Goal: Transaction & Acquisition: Purchase product/service

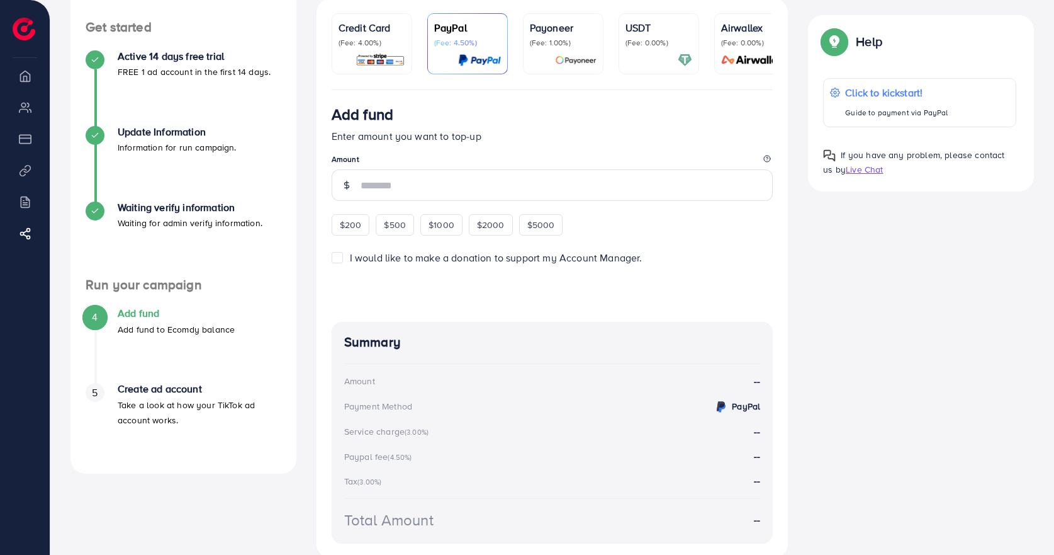
scroll to position [63, 0]
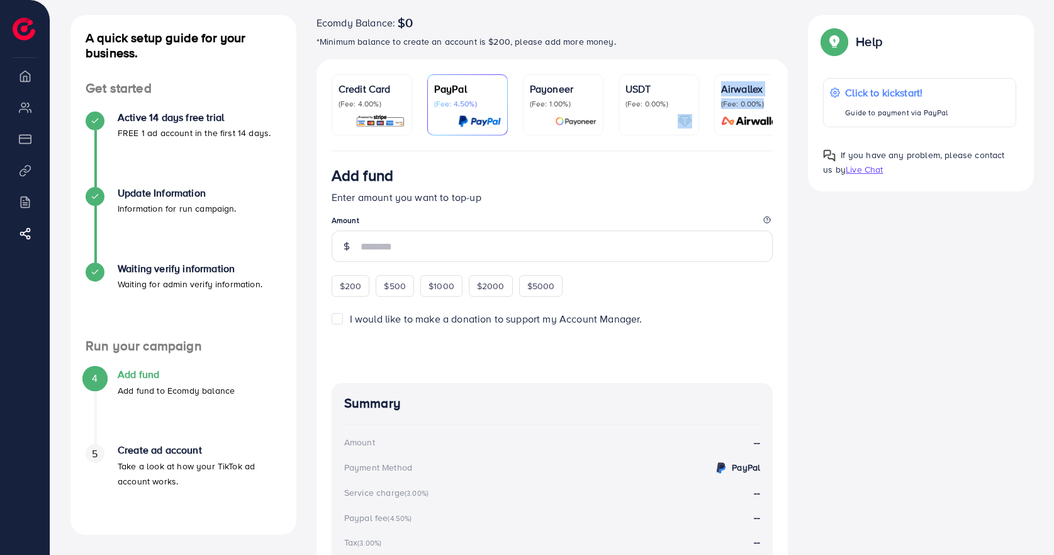
drag, startPoint x: 685, startPoint y: 149, endPoint x: 758, endPoint y: 148, distance: 73.0
click at [758, 148] on ul "Credit Card (Fee: 4.00%) PayPal (Fee: 4.50%) Payoneer (Fee: 1.00%) USDT (Fee: 0…" at bounding box center [553, 112] width 442 height 77
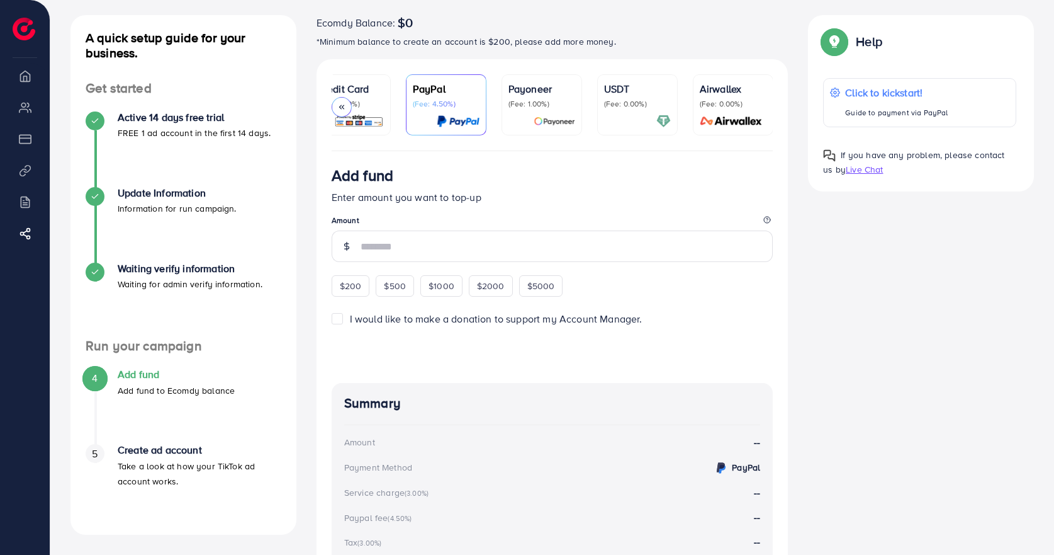
click at [705, 183] on div "Add fund" at bounding box center [553, 177] width 442 height 23
drag, startPoint x: 678, startPoint y: 144, endPoint x: 654, endPoint y: 144, distance: 24.5
click at [654, 144] on ul "Credit Card (Fee: 4.00%) PayPal (Fee: 4.50%) Payoneer (Fee: 1.00%) USDT (Fee: 0…" at bounding box center [553, 112] width 442 height 77
click at [23, 109] on li "My ad accounts" at bounding box center [25, 106] width 50 height 25
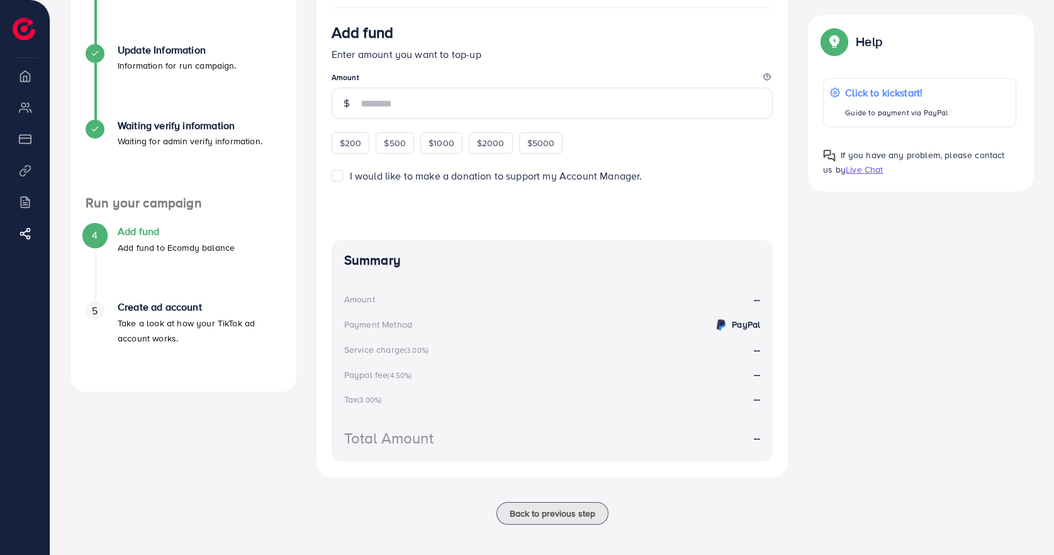
scroll to position [214, 0]
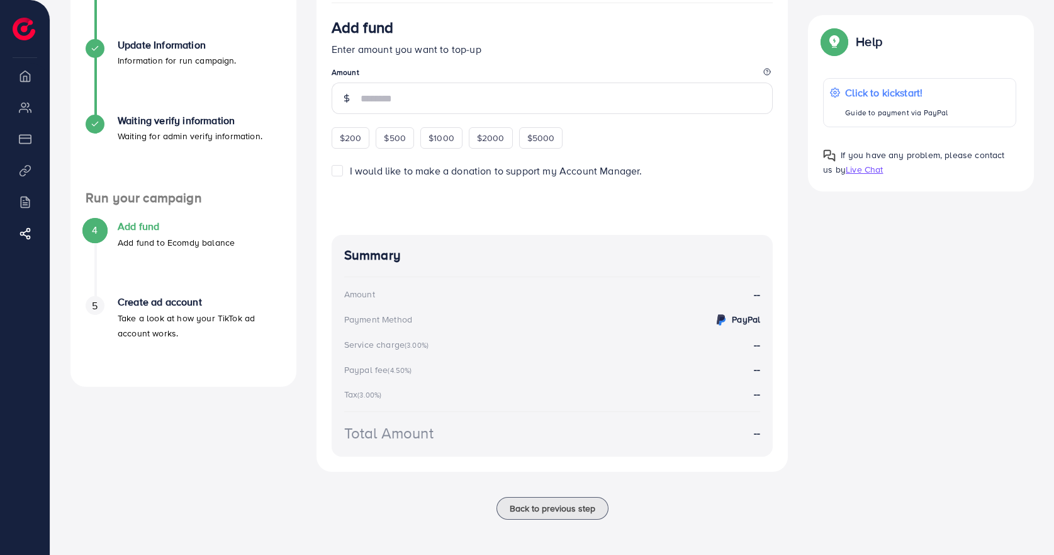
click at [21, 74] on li "Overview" at bounding box center [25, 75] width 50 height 25
click at [23, 112] on li "My ad accounts" at bounding box center [25, 106] width 50 height 25
click at [34, 73] on li "Overview" at bounding box center [25, 75] width 50 height 25
drag, startPoint x: 26, startPoint y: 74, endPoint x: 262, endPoint y: 138, distance: 244.6
click at [28, 77] on li "Overview" at bounding box center [25, 75] width 50 height 25
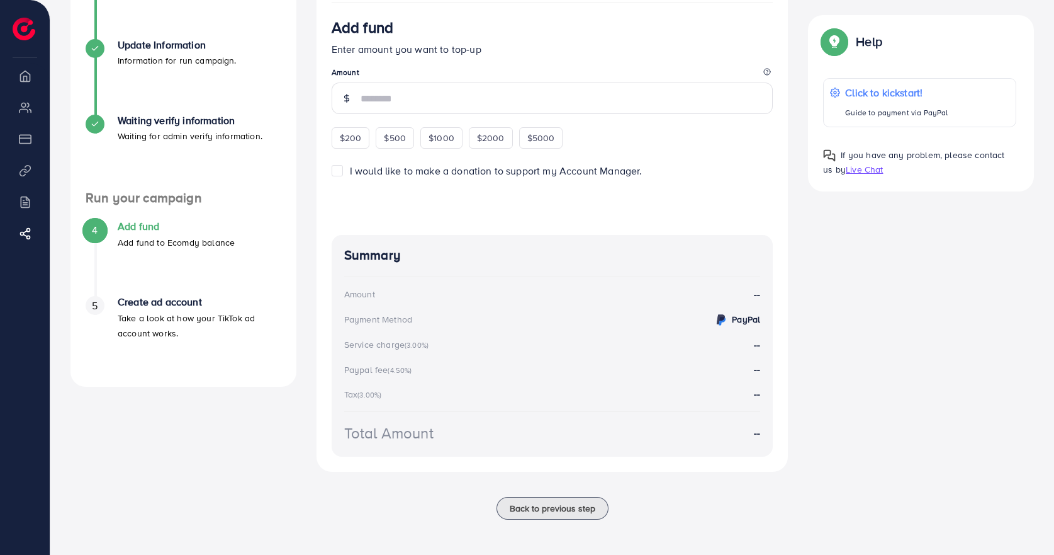
scroll to position [0, 0]
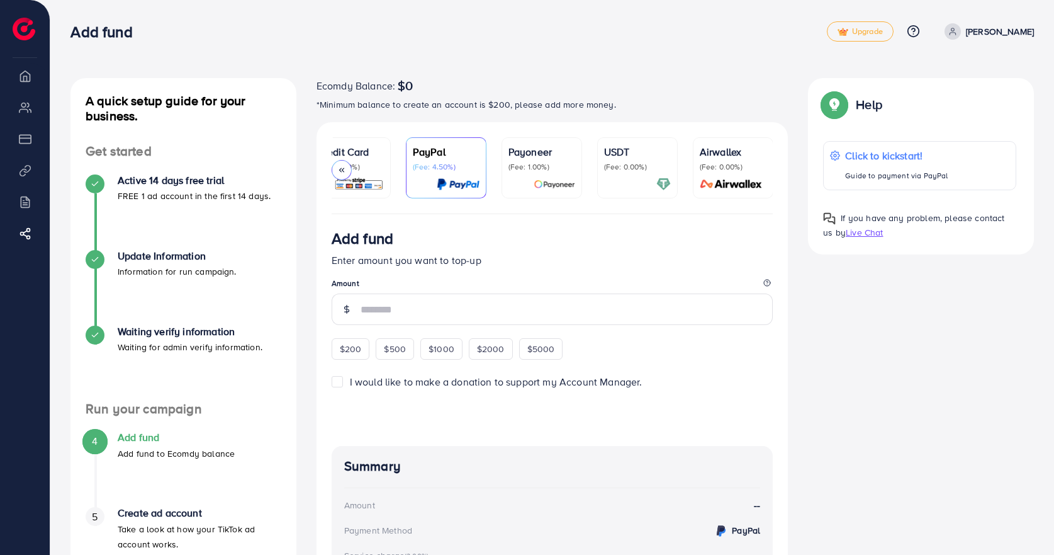
click at [996, 28] on p "[PERSON_NAME]" at bounding box center [1000, 31] width 68 height 15
click at [955, 42] on div "Add fund Upgrade Help Center Contact Support Plans and Pricing Term and policy …" at bounding box center [552, 31] width 964 height 37
click at [877, 51] on nav "Add fund Upgrade Help Center Contact Support Plans and Pricing Term and policy …" at bounding box center [552, 31] width 964 height 45
click at [867, 157] on p "Click to kickstart!" at bounding box center [897, 155] width 104 height 15
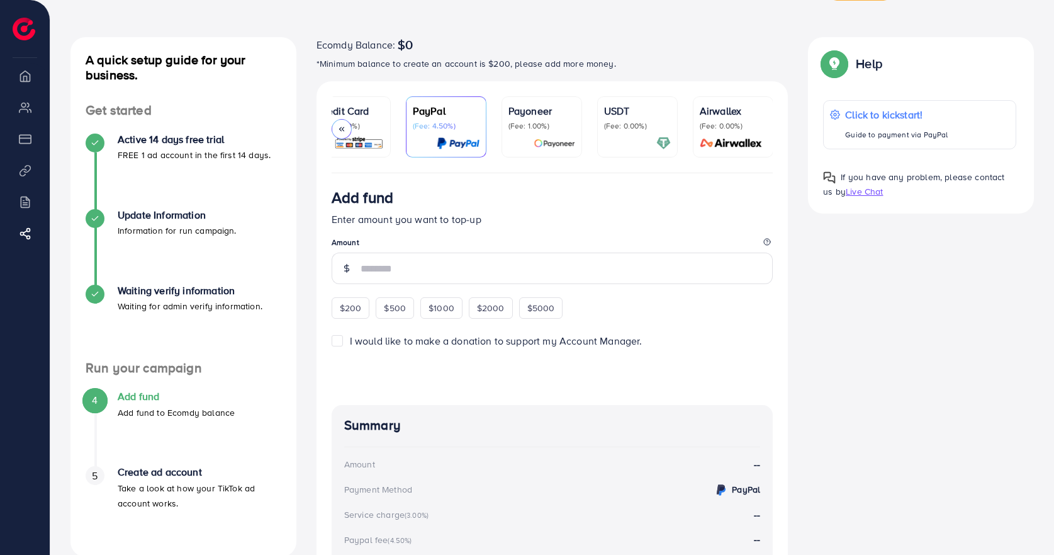
scroll to position [63, 0]
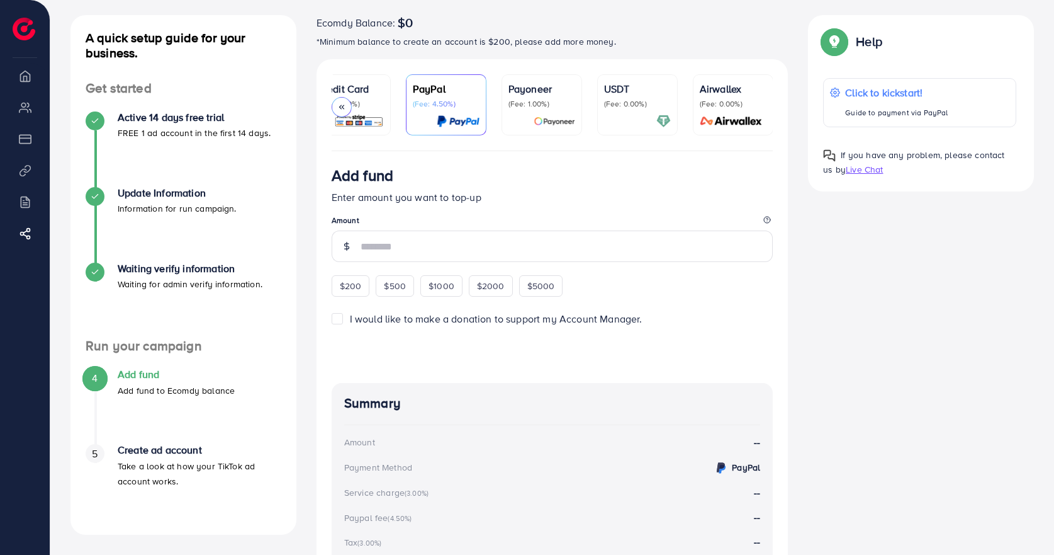
click at [553, 104] on p "(Fee: 1.00%)" at bounding box center [542, 104] width 67 height 10
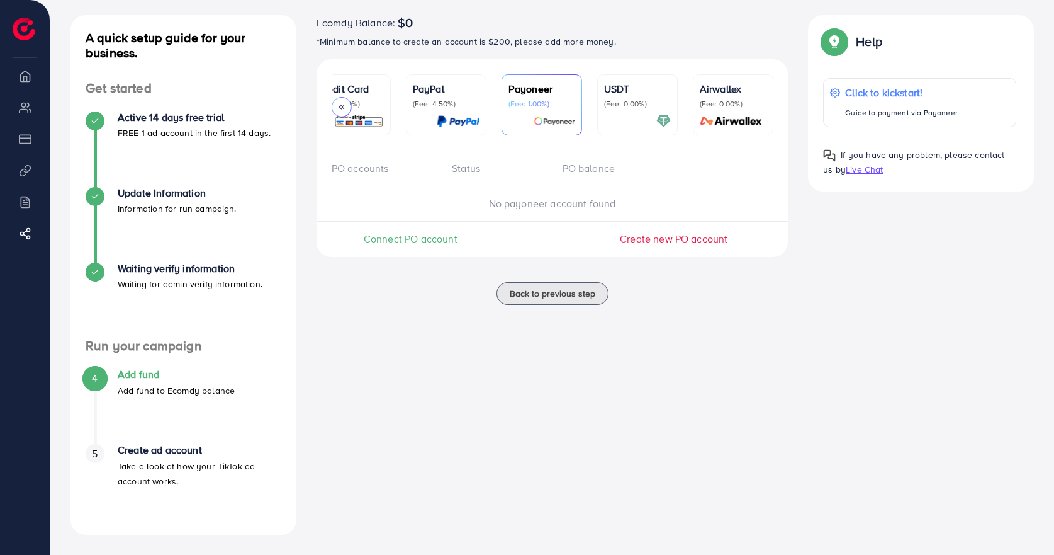
click at [413, 245] on span "Connect PO account" at bounding box center [411, 239] width 94 height 14
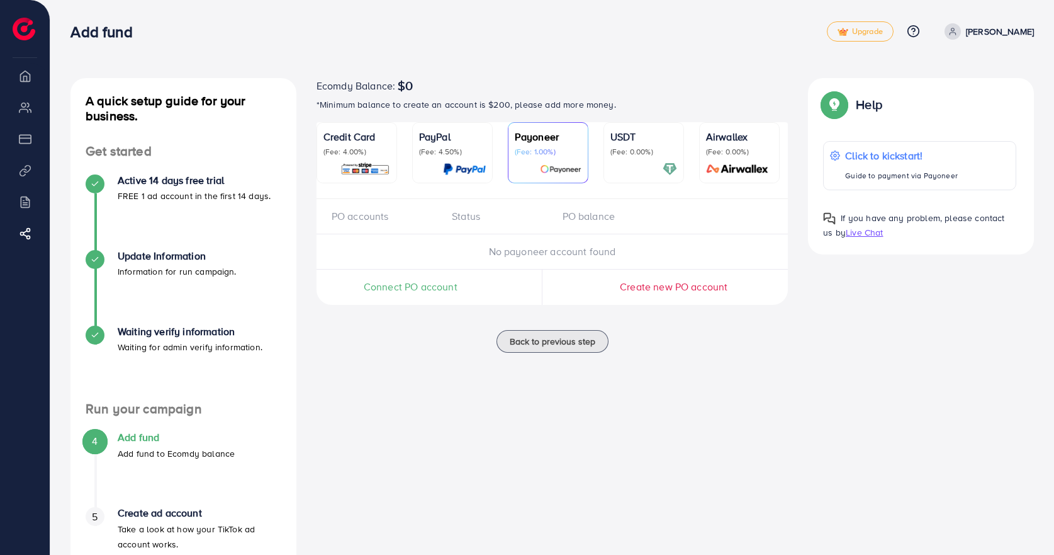
click at [848, 232] on span "Live Chat" at bounding box center [864, 232] width 37 height 13
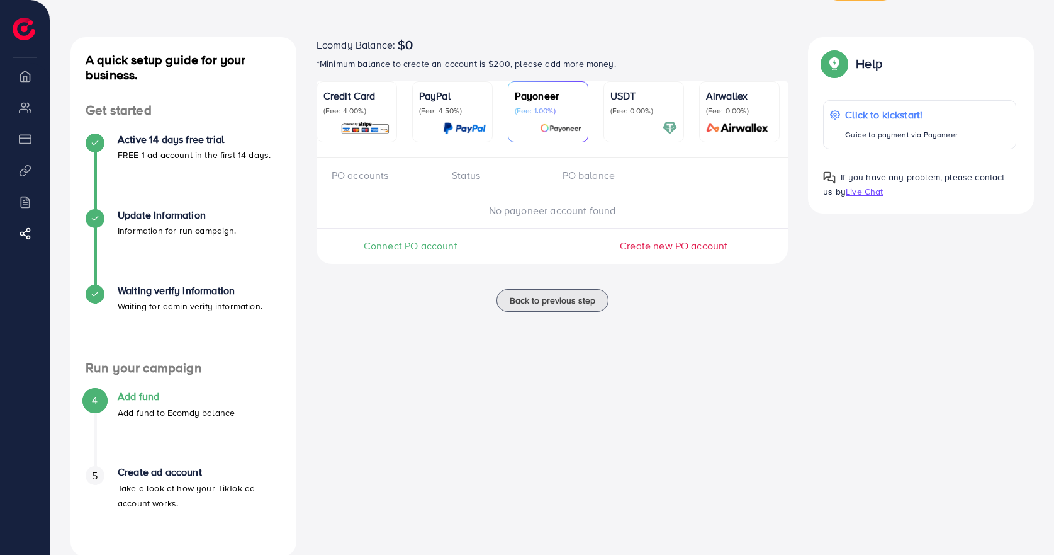
scroll to position [63, 0]
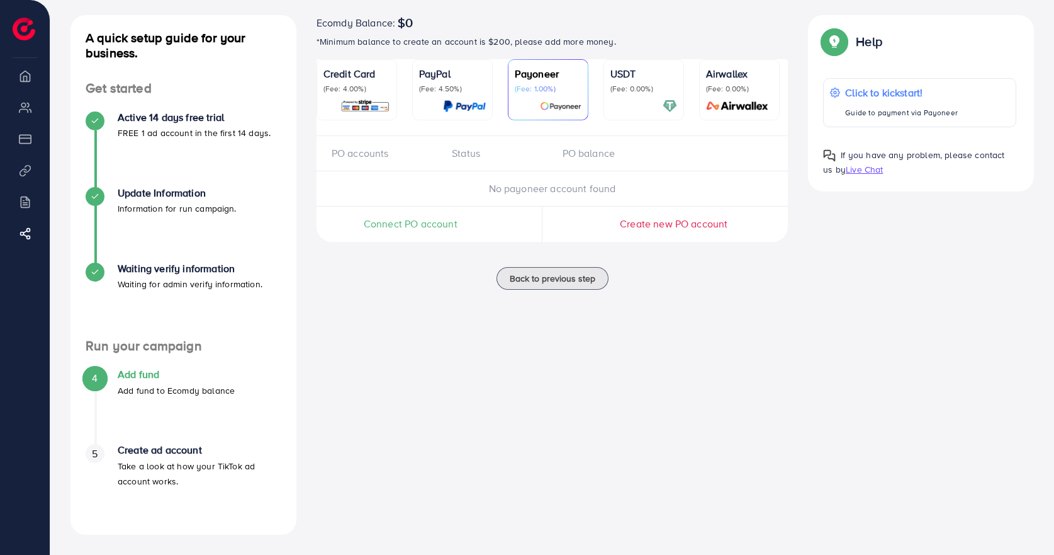
click at [435, 215] on div "Connect PO account" at bounding box center [411, 223] width 188 height 35
click at [435, 227] on span "Connect PO account" at bounding box center [411, 224] width 94 height 14
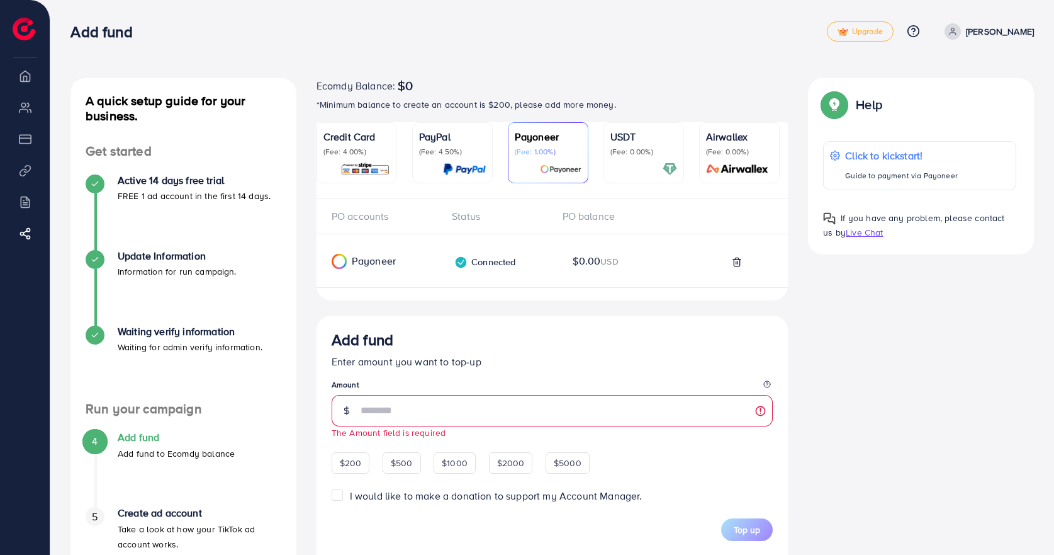
click at [456, 218] on div "Status" at bounding box center [497, 216] width 110 height 14
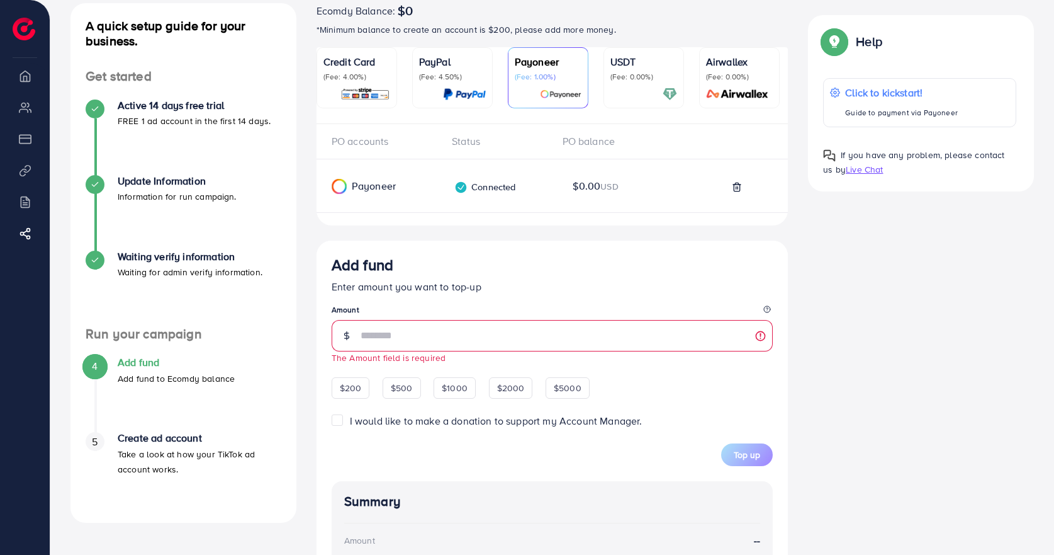
scroll to position [189, 0]
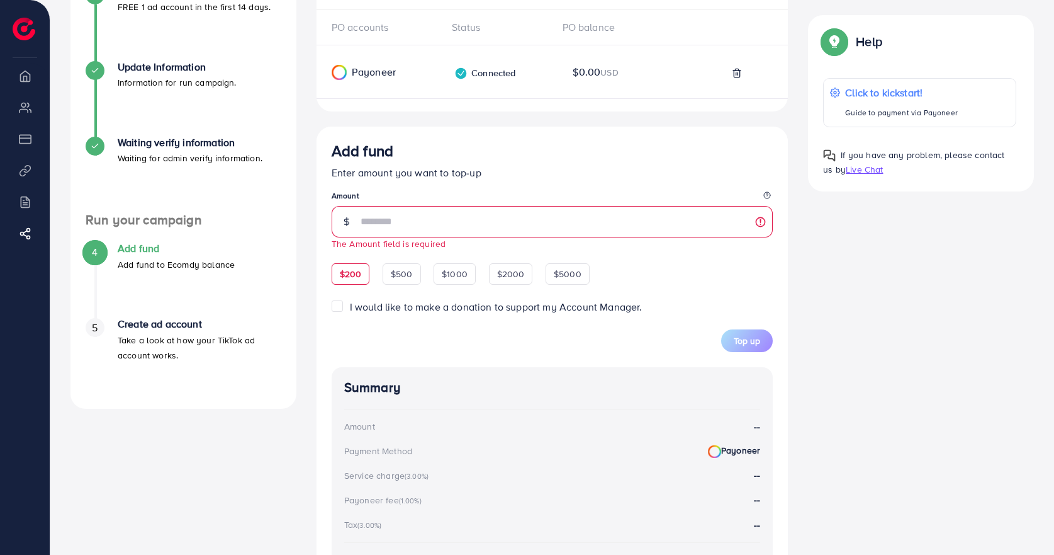
click at [360, 279] on span "$200" at bounding box center [351, 273] width 22 height 13
type input "***"
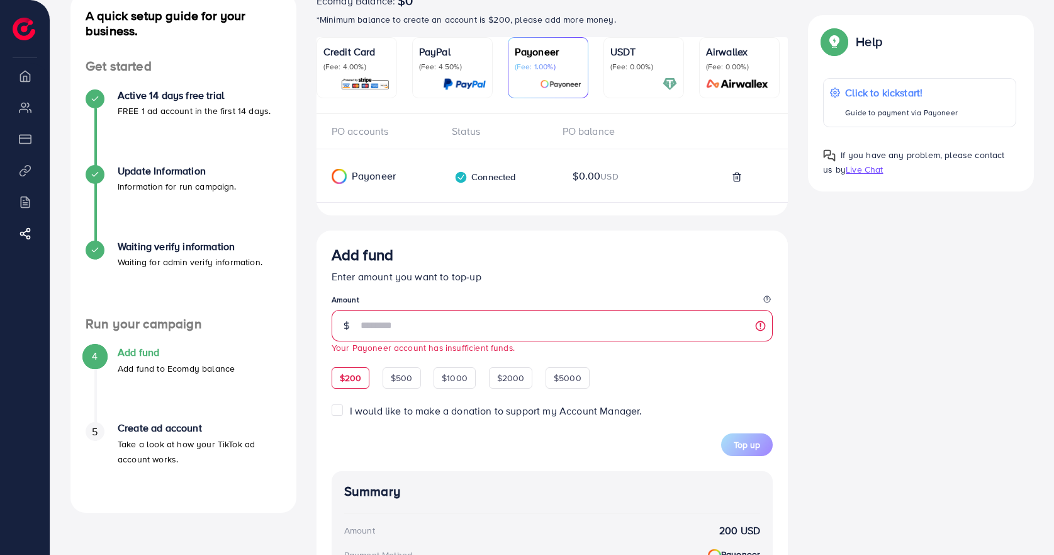
scroll to position [63, 0]
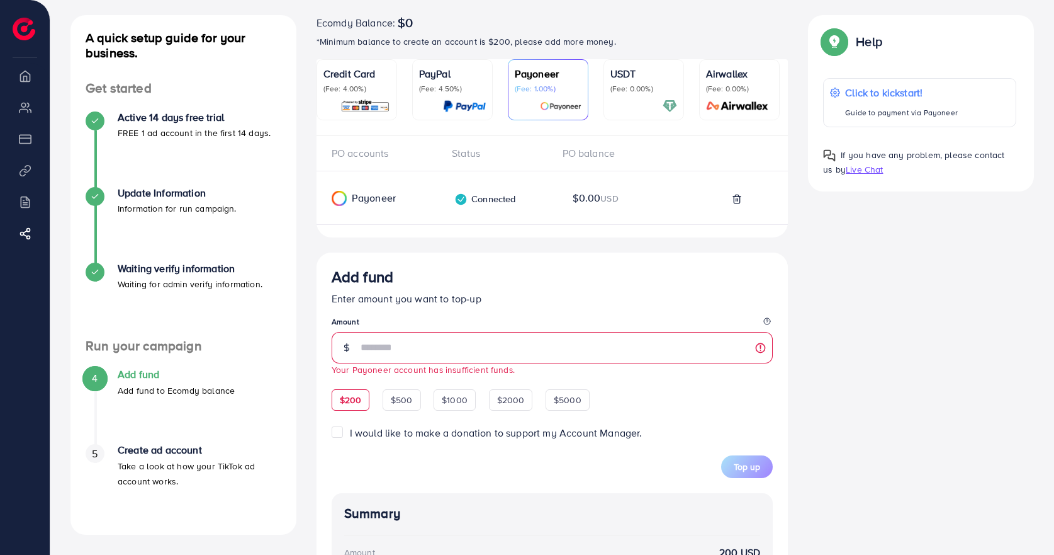
drag, startPoint x: 649, startPoint y: 81, endPoint x: 651, endPoint y: 88, distance: 7.8
click at [649, 81] on p "USDT" at bounding box center [644, 73] width 67 height 15
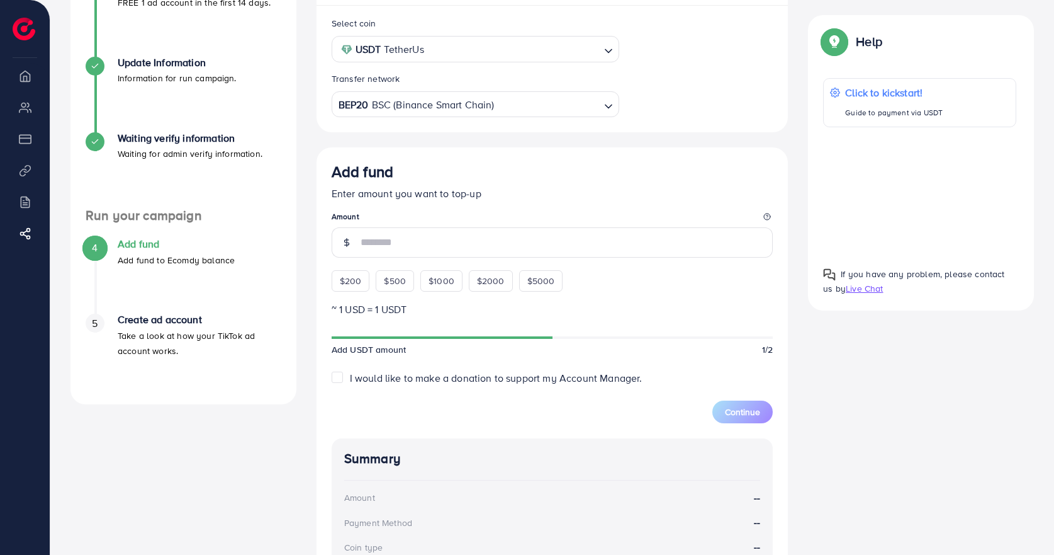
scroll to position [378, 0]
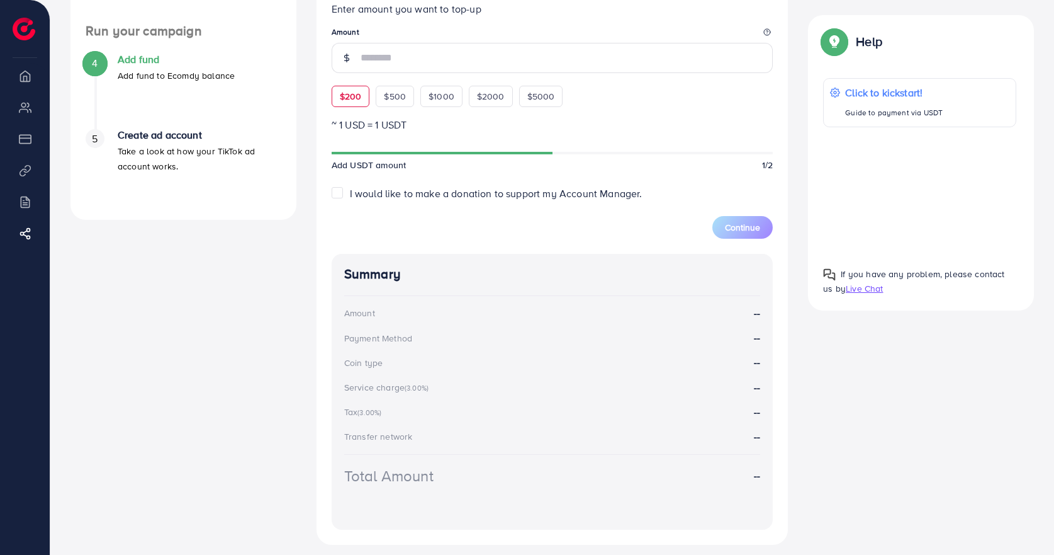
click at [350, 100] on span "$200" at bounding box center [351, 96] width 22 height 13
type input "***"
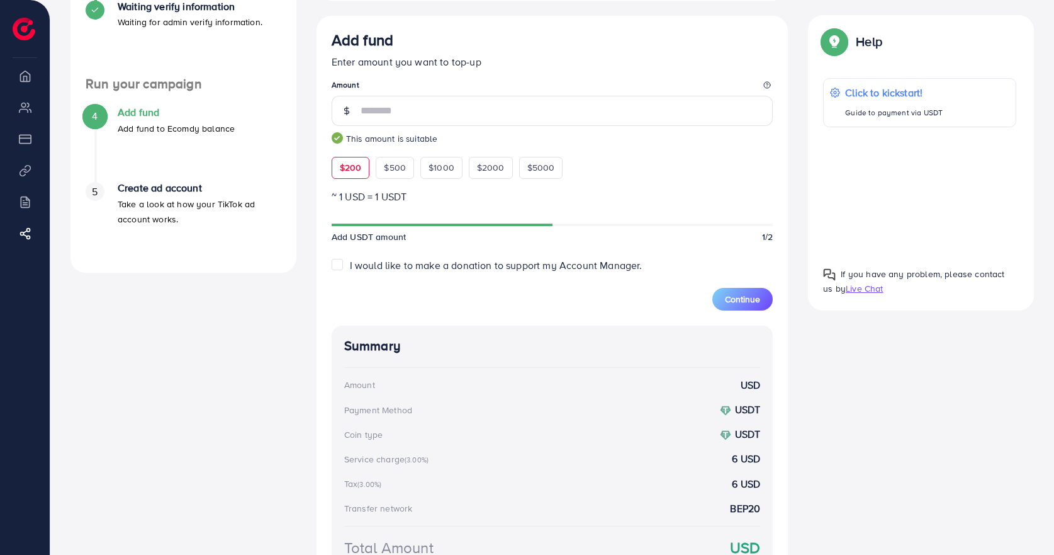
scroll to position [347, 0]
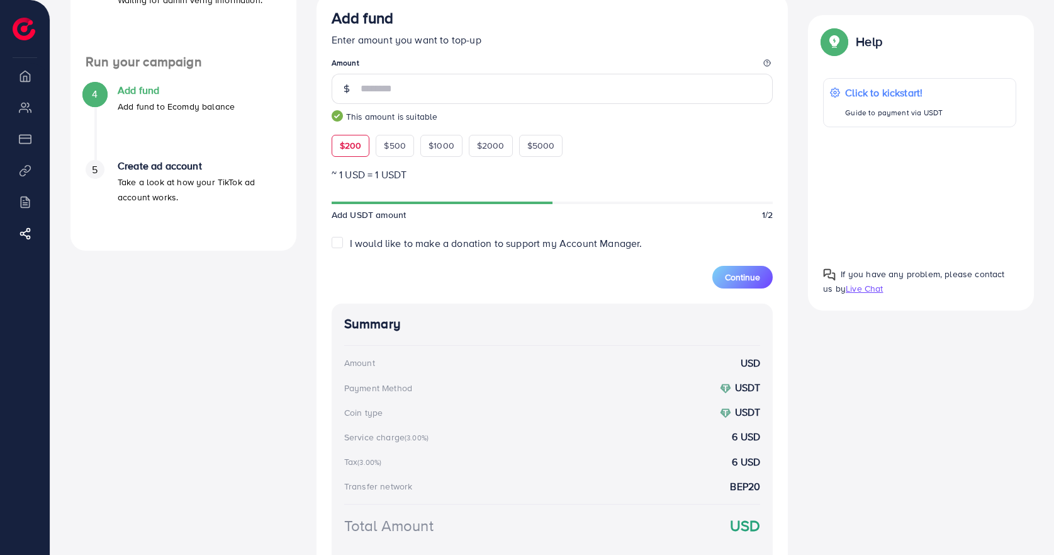
click at [374, 244] on span "I would like to make a donation to support my Account Manager." at bounding box center [496, 243] width 293 height 14
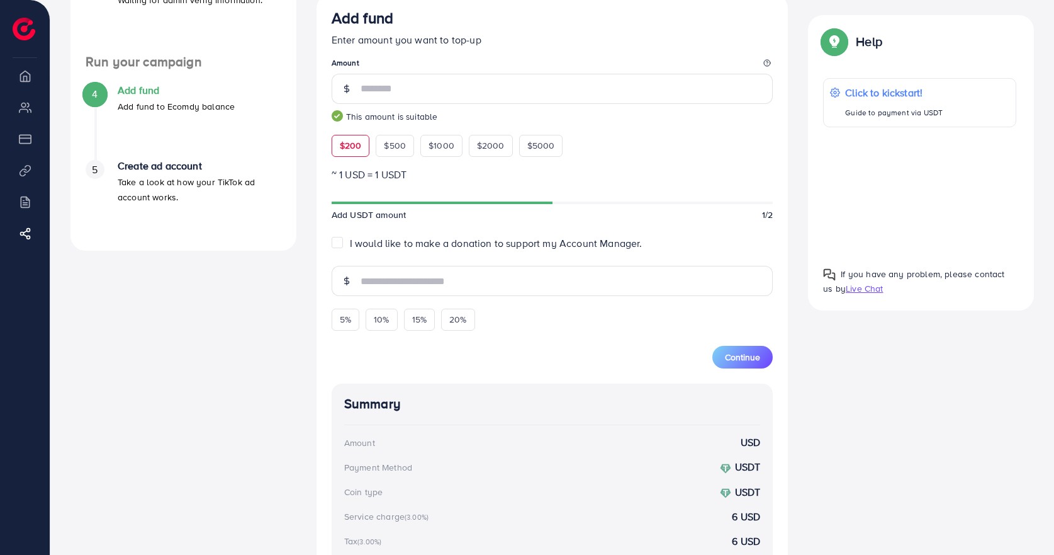
click at [374, 244] on span "I would like to make a donation to support my Account Manager." at bounding box center [496, 243] width 293 height 14
type input "*"
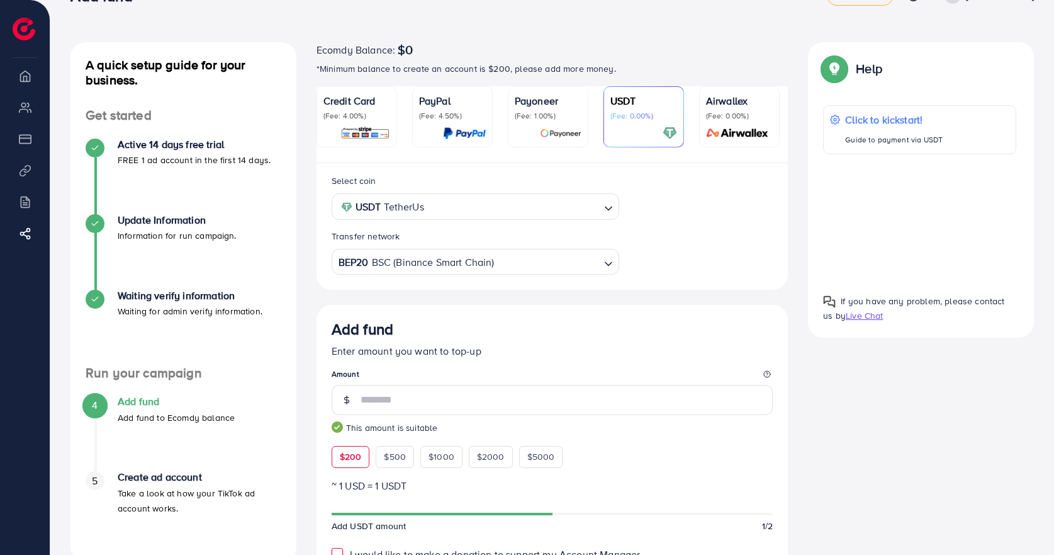
scroll to position [32, 0]
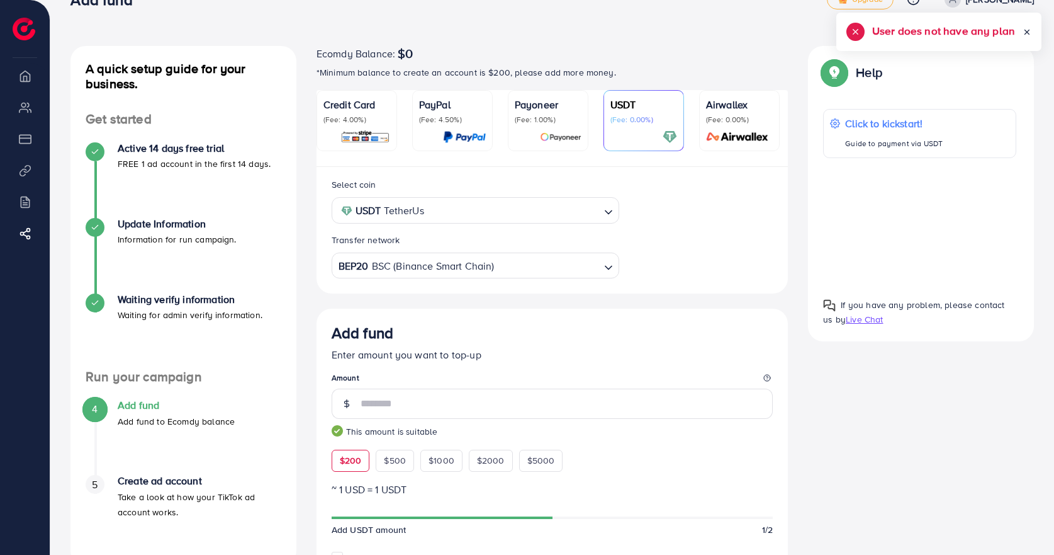
drag, startPoint x: 538, startPoint y: 133, endPoint x: 546, endPoint y: 162, distance: 30.1
click at [538, 133] on div at bounding box center [548, 137] width 67 height 14
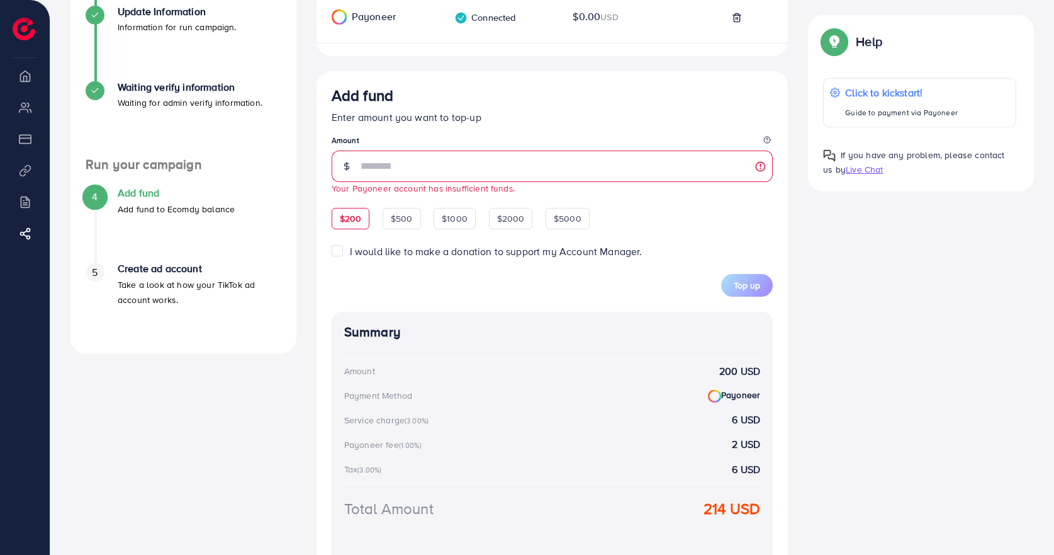
scroll to position [252, 0]
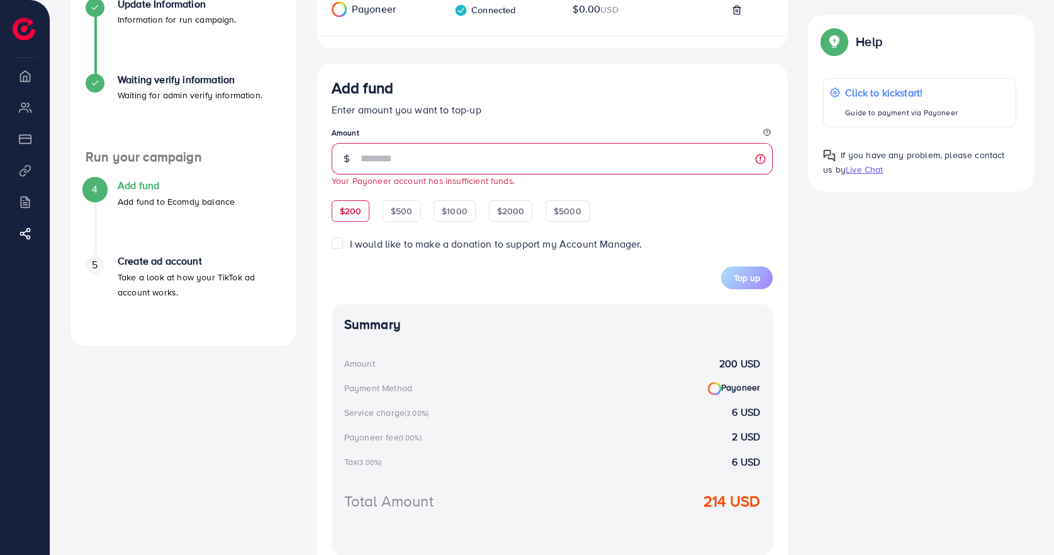
click at [184, 261] on h4 "Create ad account" at bounding box center [200, 261] width 164 height 12
click at [111, 186] on div "4 Add fund Add fund to Ecomdy balance" at bounding box center [184, 193] width 196 height 29
click at [94, 188] on span "4" at bounding box center [95, 189] width 6 height 14
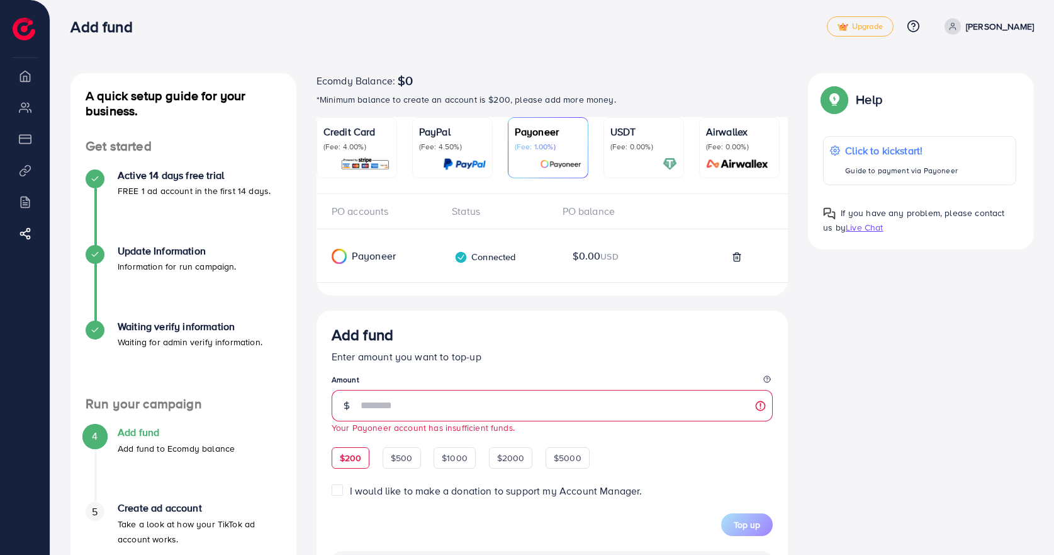
scroll to position [0, 0]
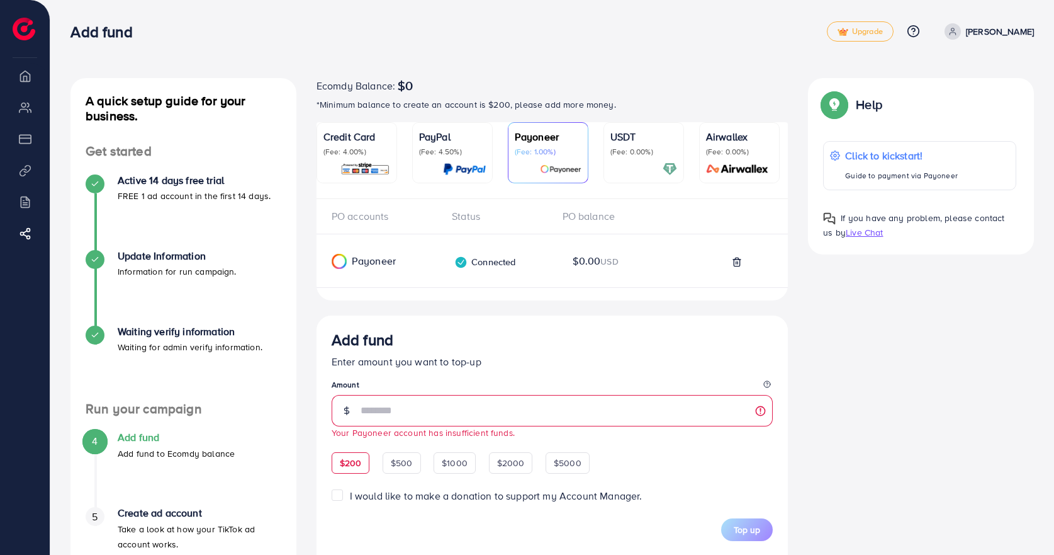
click at [363, 144] on div "Credit Card (Fee: 4.00%)" at bounding box center [357, 143] width 67 height 28
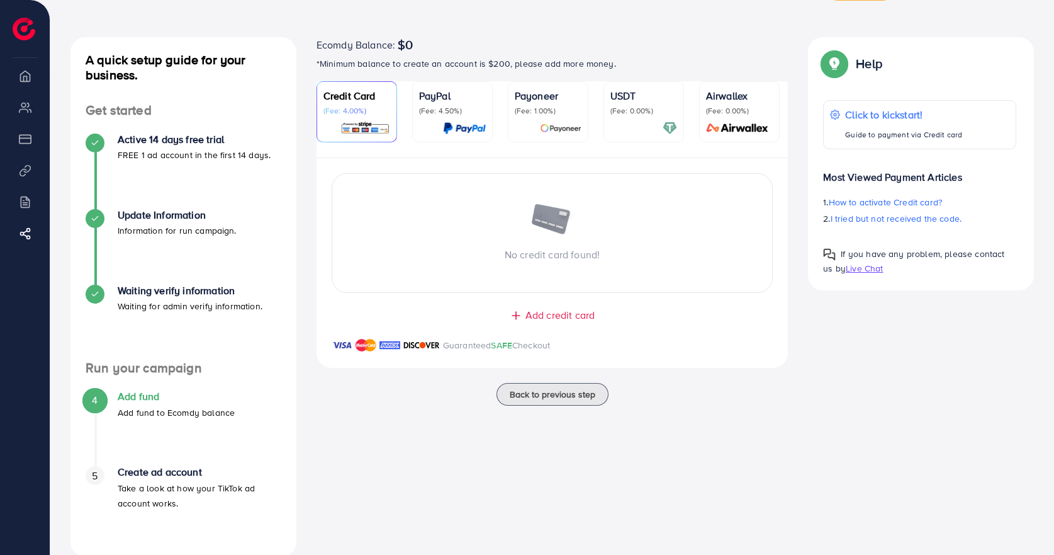
scroll to position [63, 0]
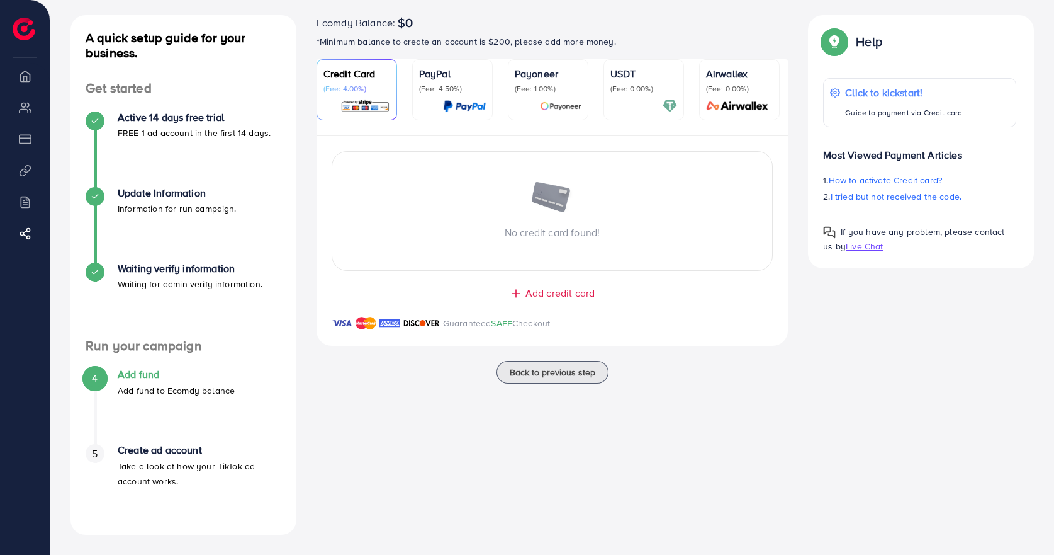
click at [565, 230] on p "No credit card found!" at bounding box center [552, 232] width 441 height 15
drag, startPoint x: 466, startPoint y: 93, endPoint x: 519, endPoint y: 90, distance: 52.9
click at [466, 93] on p "(Fee: 4.50%)" at bounding box center [452, 89] width 67 height 10
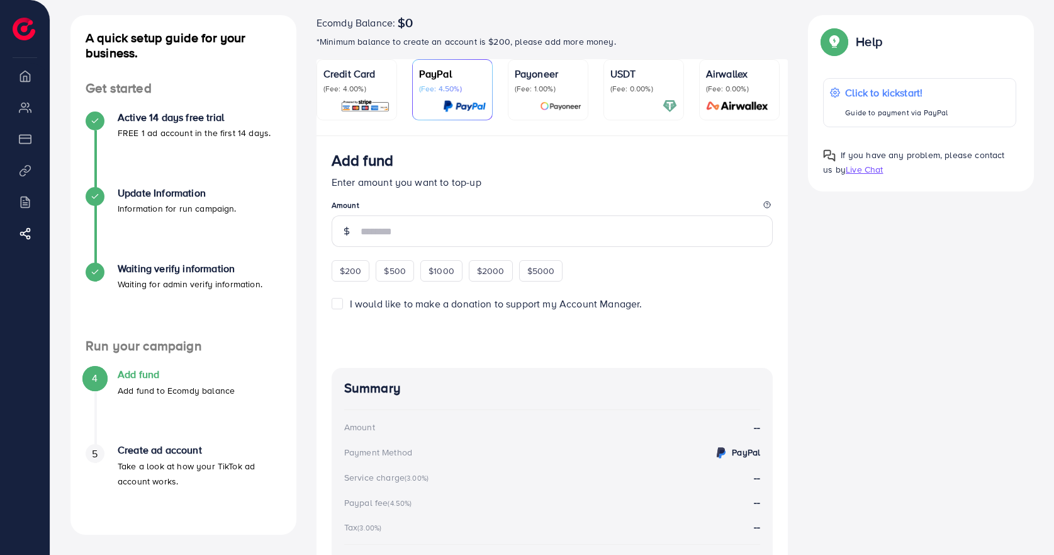
click at [519, 90] on p "(Fee: 1.00%)" at bounding box center [548, 89] width 67 height 10
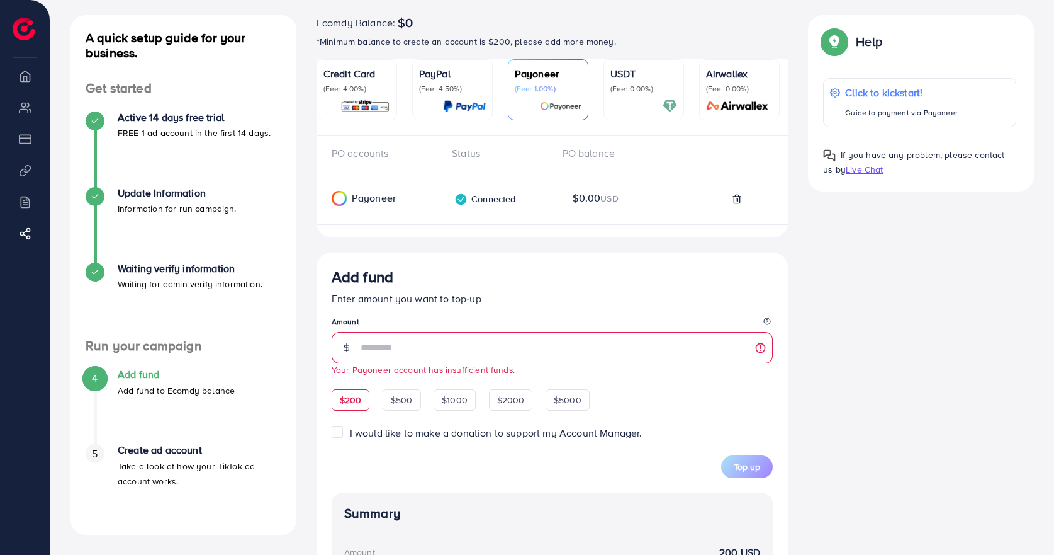
click at [455, 94] on div "PayPal (Fee: 4.50%)" at bounding box center [452, 89] width 67 height 47
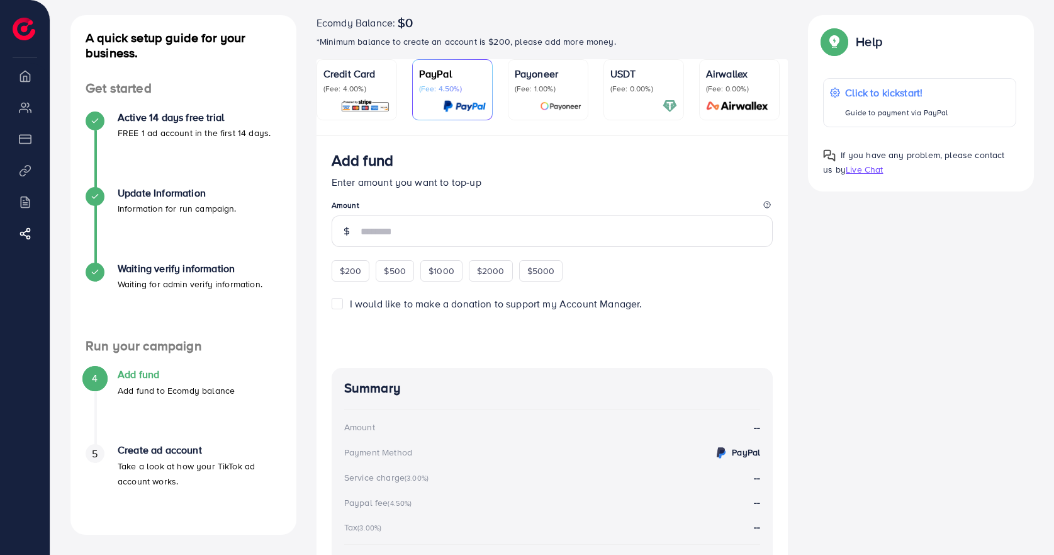
drag, startPoint x: 348, startPoint y: 274, endPoint x: 464, endPoint y: 240, distance: 120.7
click at [349, 274] on span "$200" at bounding box center [351, 270] width 22 height 13
type input "***"
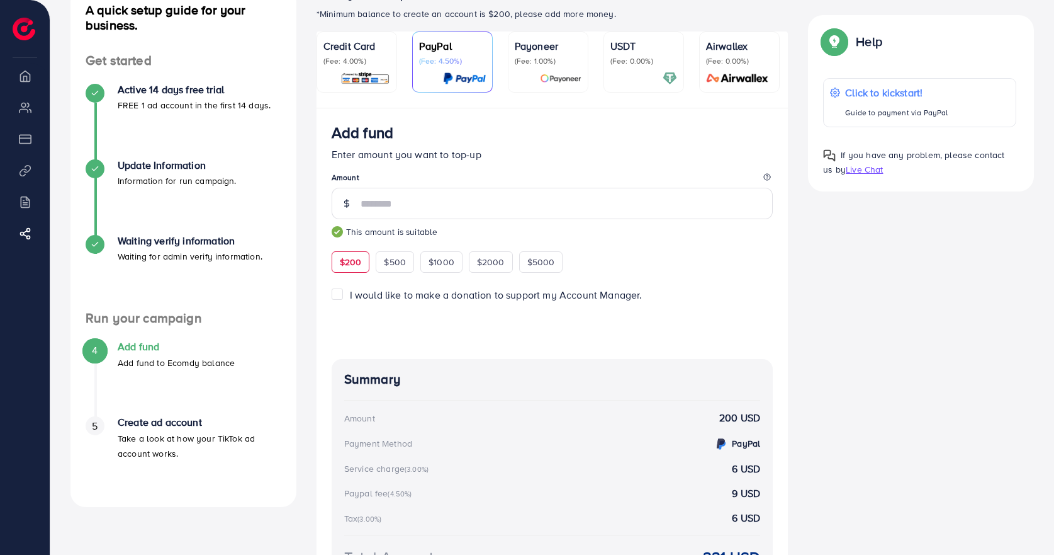
scroll to position [29, 0]
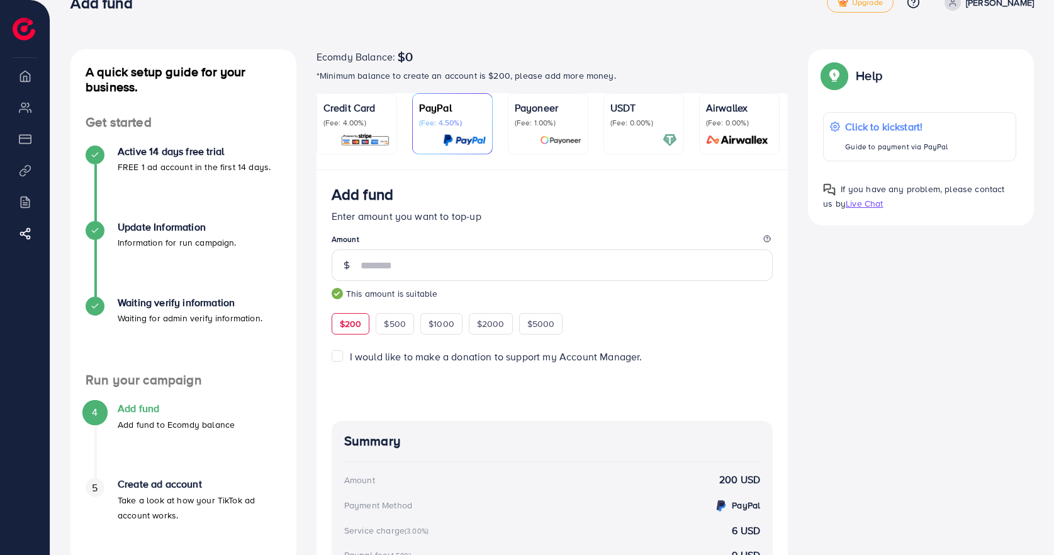
click at [344, 127] on p "(Fee: 4.00%)" at bounding box center [357, 123] width 67 height 10
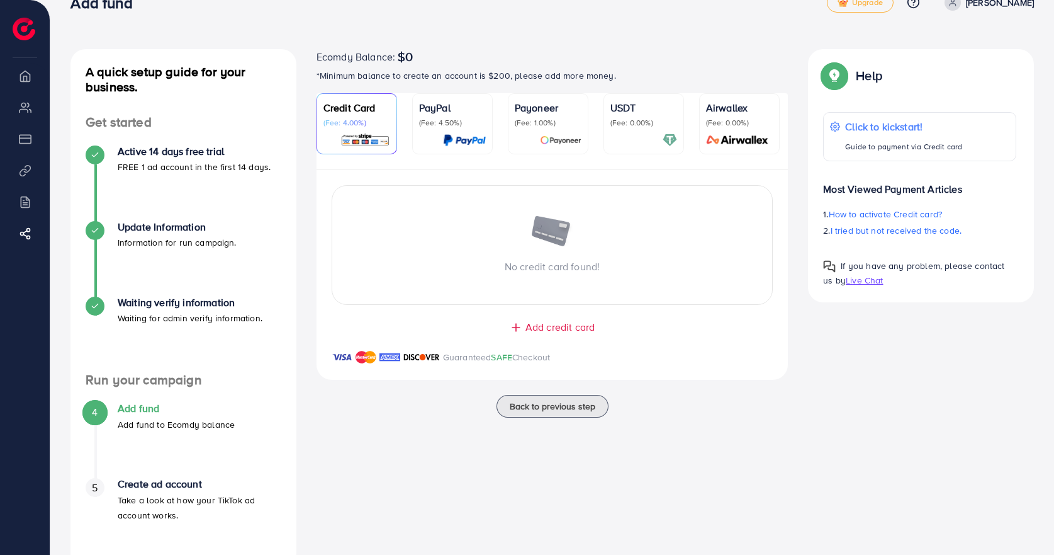
click at [446, 133] on img at bounding box center [464, 140] width 43 height 14
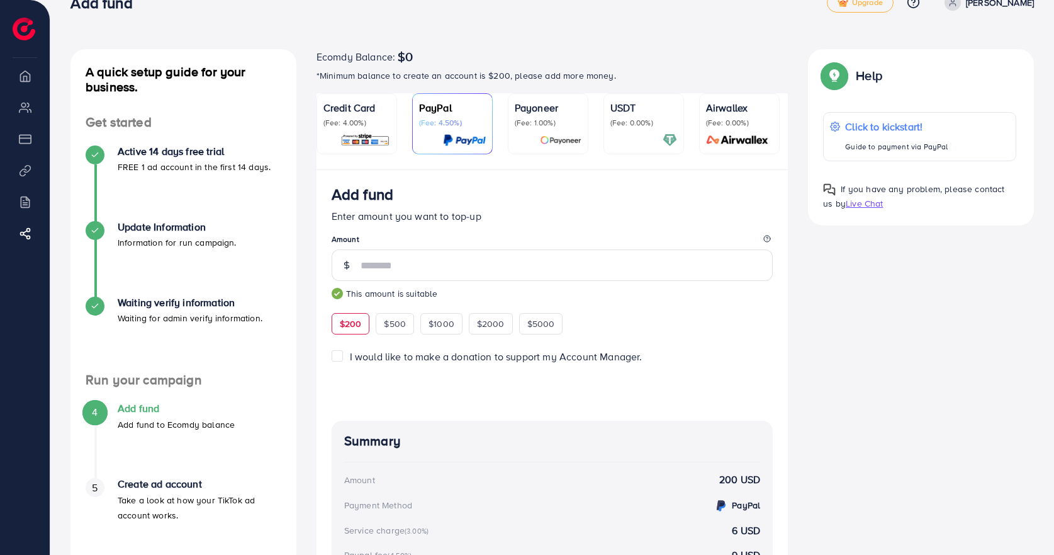
click at [378, 129] on div "Credit Card (Fee: 4.00%)" at bounding box center [357, 123] width 67 height 47
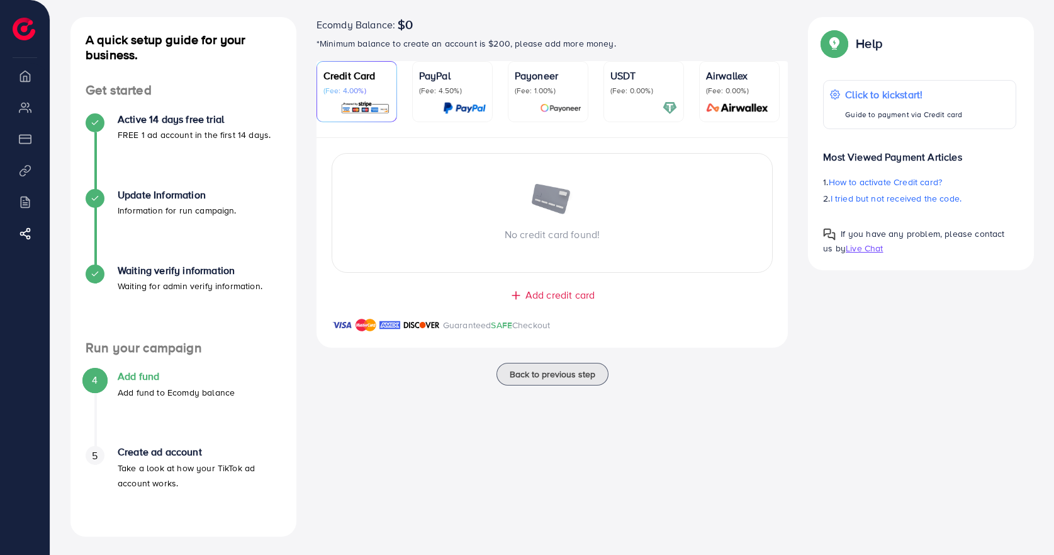
scroll to position [63, 0]
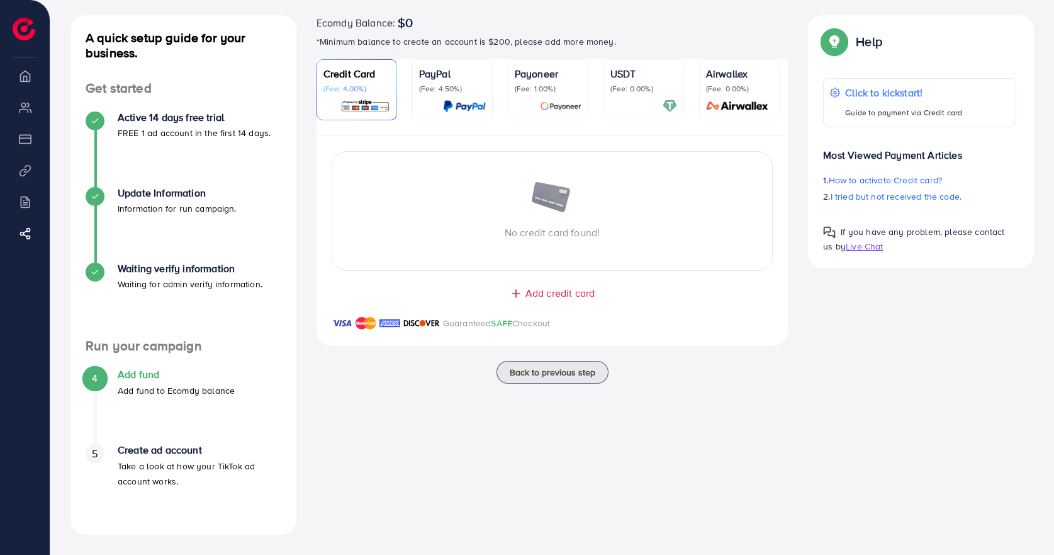
click at [451, 99] on img at bounding box center [464, 106] width 43 height 14
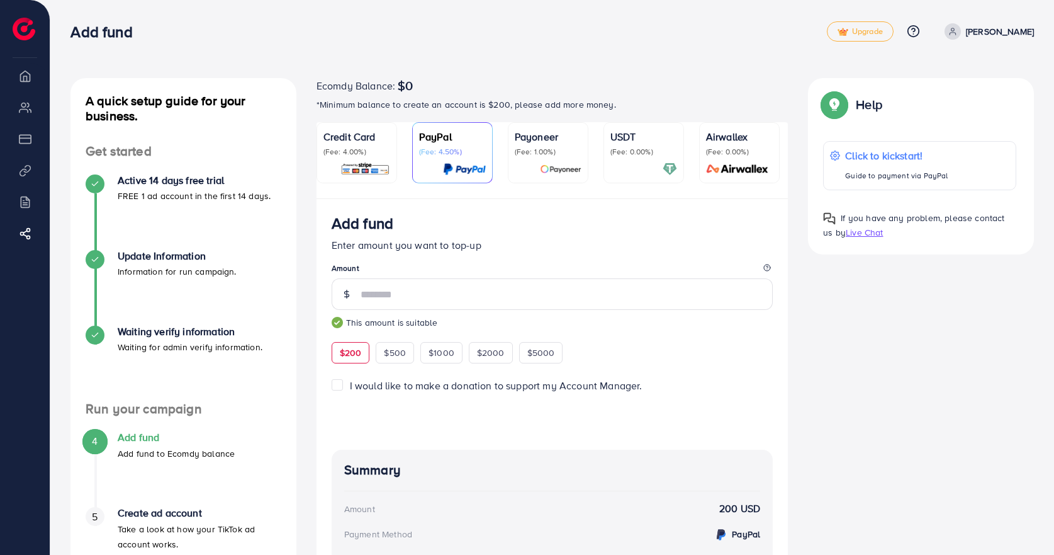
click at [565, 152] on p "(Fee: 1.00%)" at bounding box center [548, 152] width 67 height 10
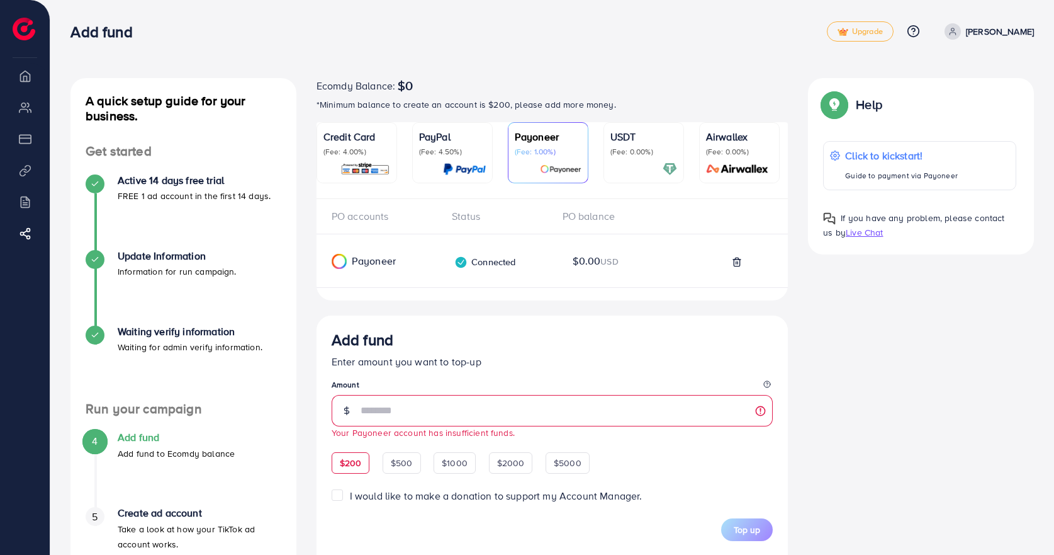
click at [442, 149] on p "(Fee: 4.50%)" at bounding box center [452, 152] width 67 height 10
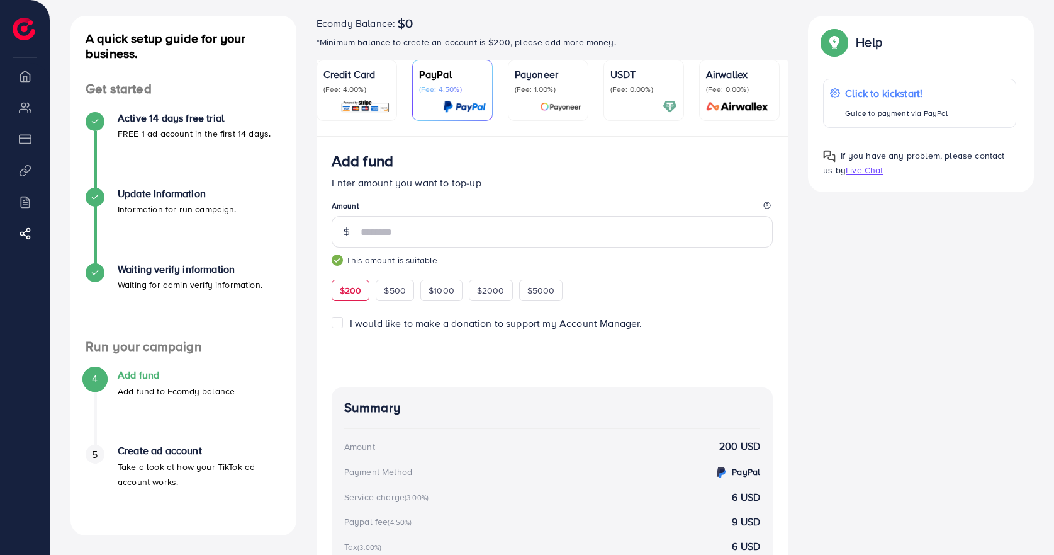
scroll to position [63, 0]
click at [560, 87] on p "(Fee: 1.00%)" at bounding box center [548, 89] width 67 height 10
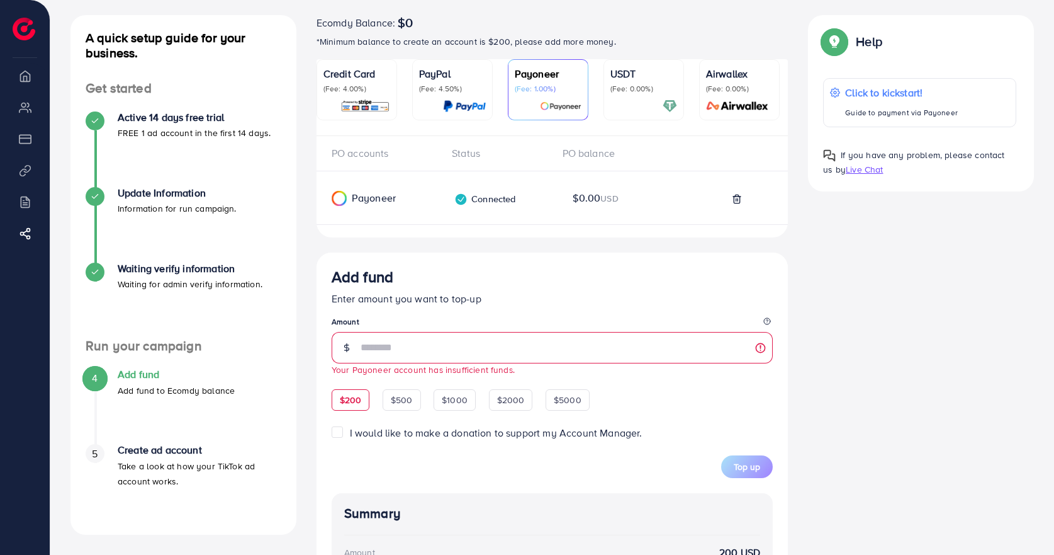
click at [455, 110] on img at bounding box center [464, 106] width 43 height 14
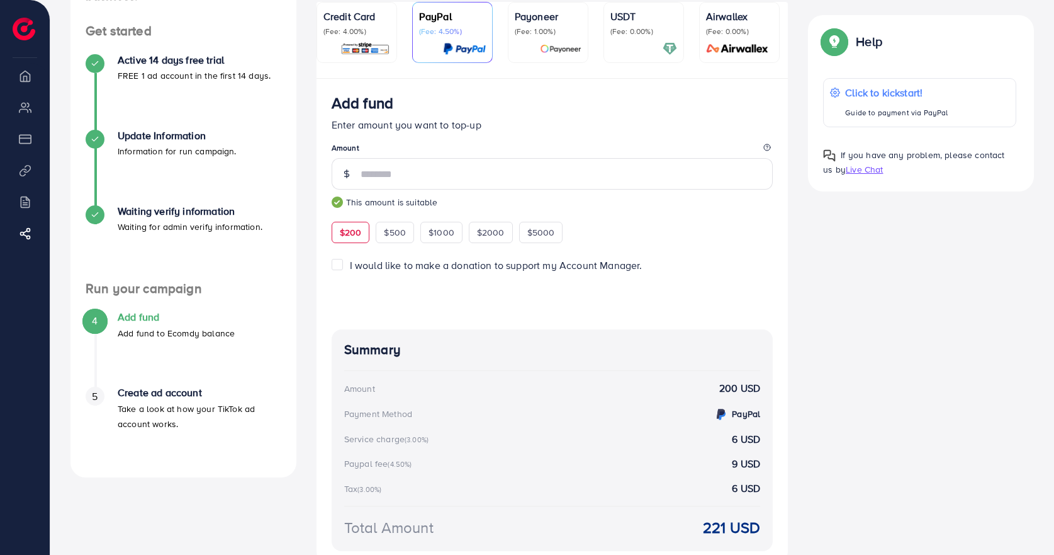
scroll to position [92, 0]
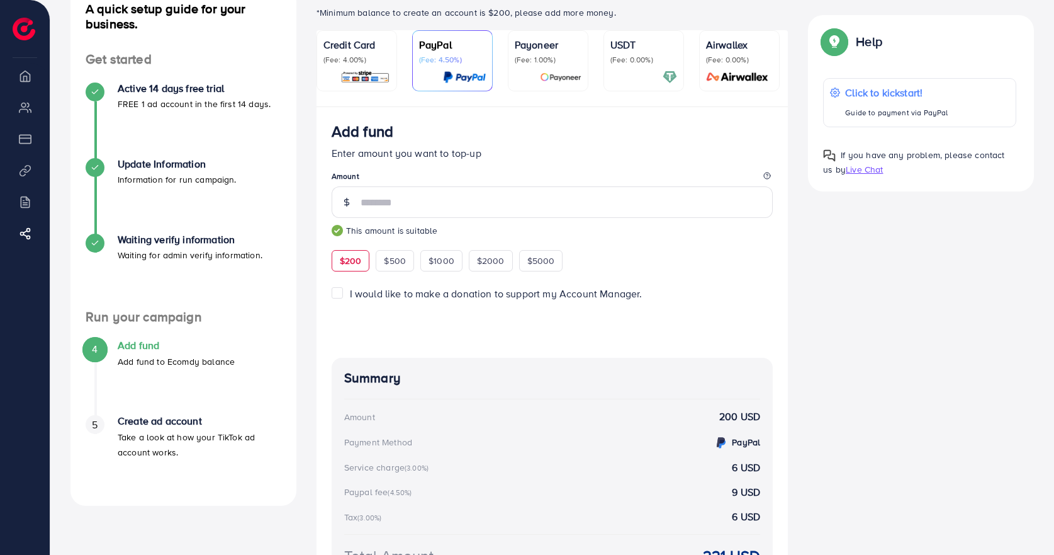
click at [546, 71] on img at bounding box center [561, 77] width 42 height 14
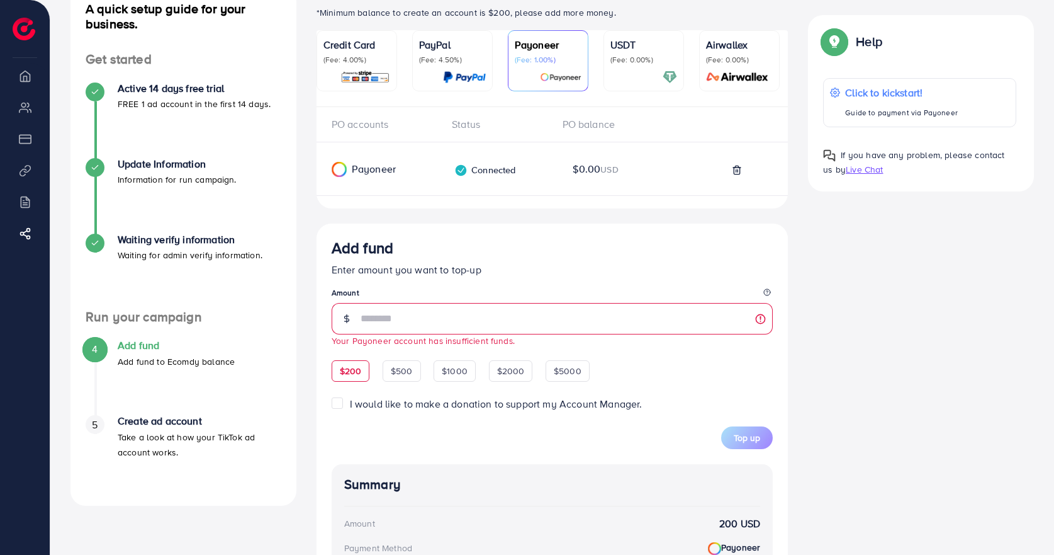
scroll to position [155, 0]
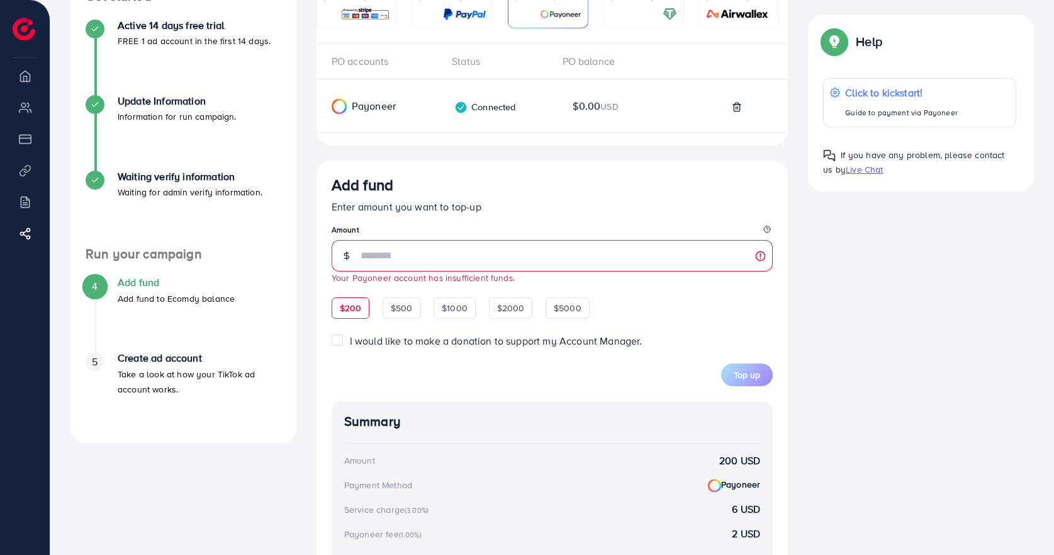
click at [347, 313] on span "$200" at bounding box center [351, 307] width 22 height 13
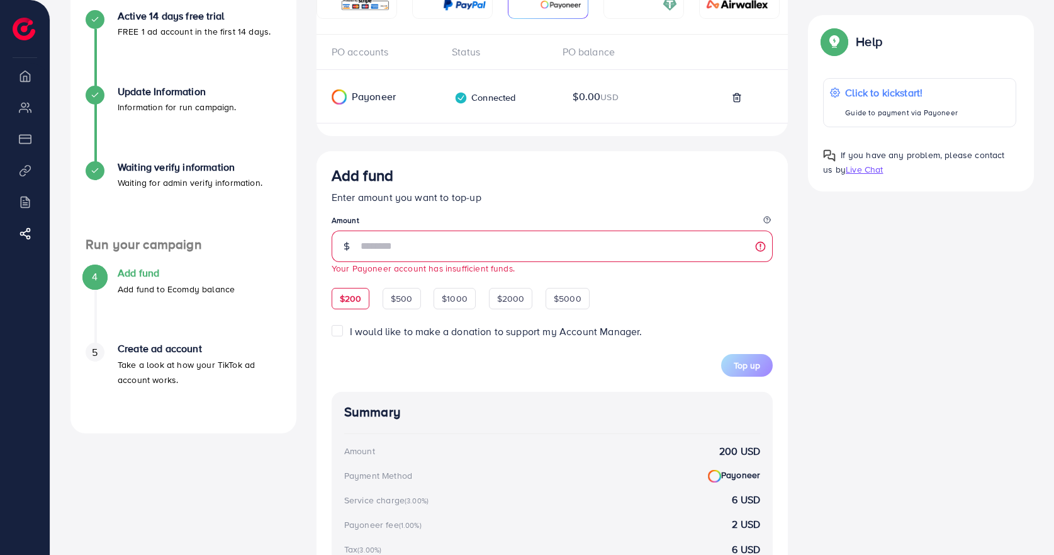
scroll to position [290, 0]
